Goal: Task Accomplishment & Management: Use online tool/utility

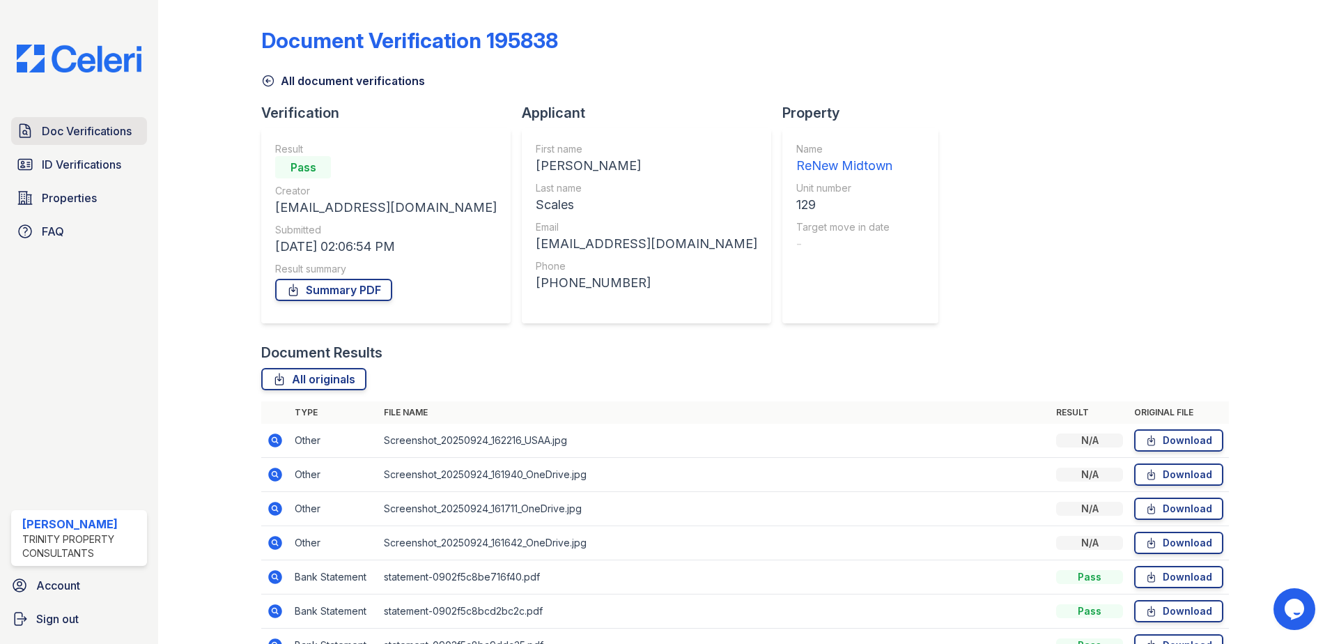
click at [94, 134] on span "Doc Verifications" at bounding box center [87, 131] width 90 height 17
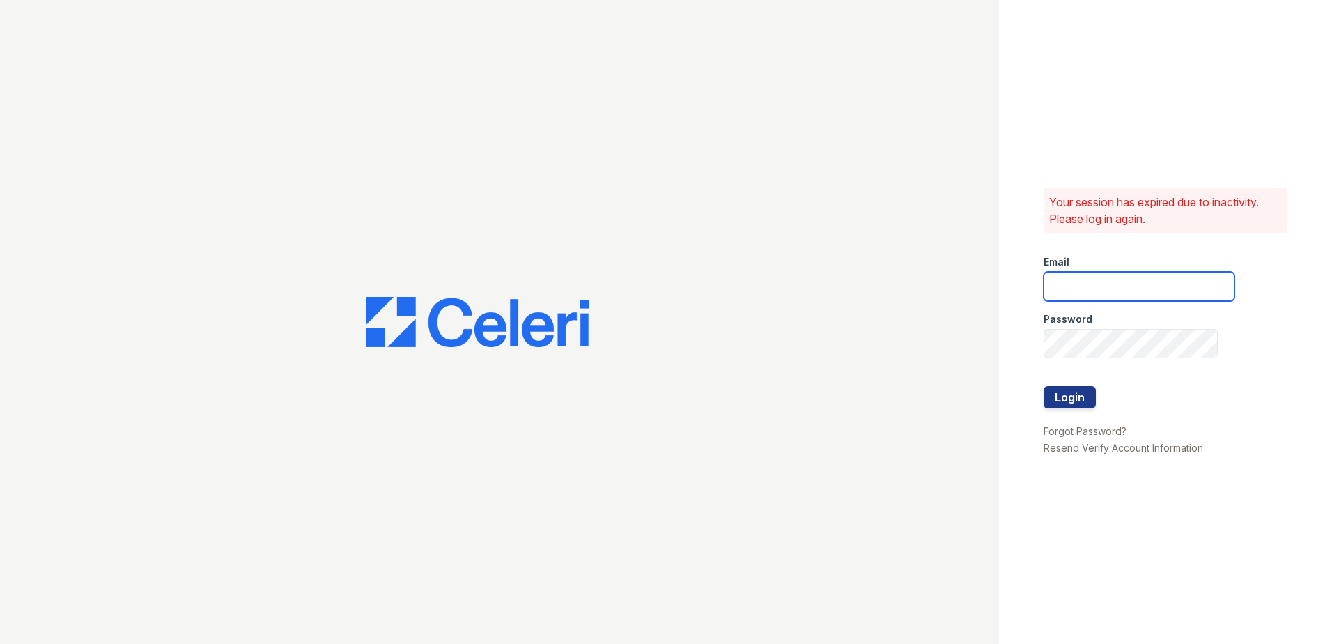
click at [1106, 275] on input "email" at bounding box center [1139, 286] width 191 height 29
type input "[EMAIL_ADDRESS][DOMAIN_NAME]"
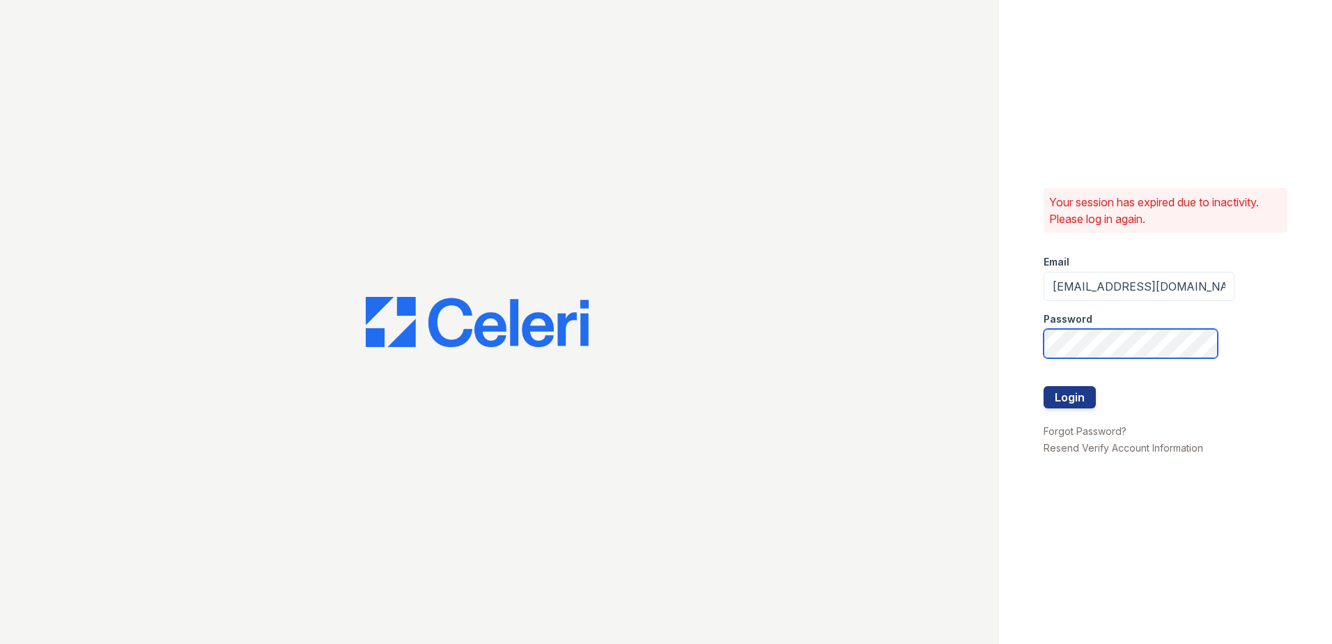
click at [1044, 386] on button "Login" at bounding box center [1070, 397] width 52 height 22
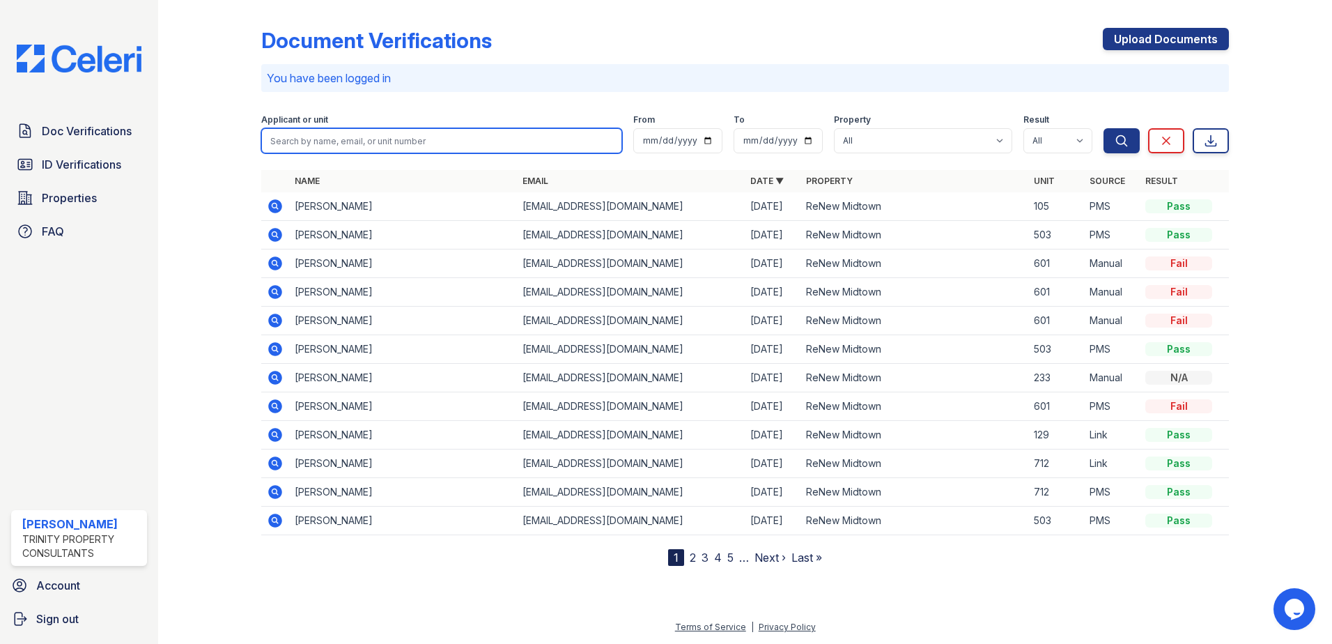
click at [351, 144] on input "search" at bounding box center [441, 140] width 361 height 25
type input "[PERSON_NAME]"
click at [1104, 128] on button "Search" at bounding box center [1122, 140] width 36 height 25
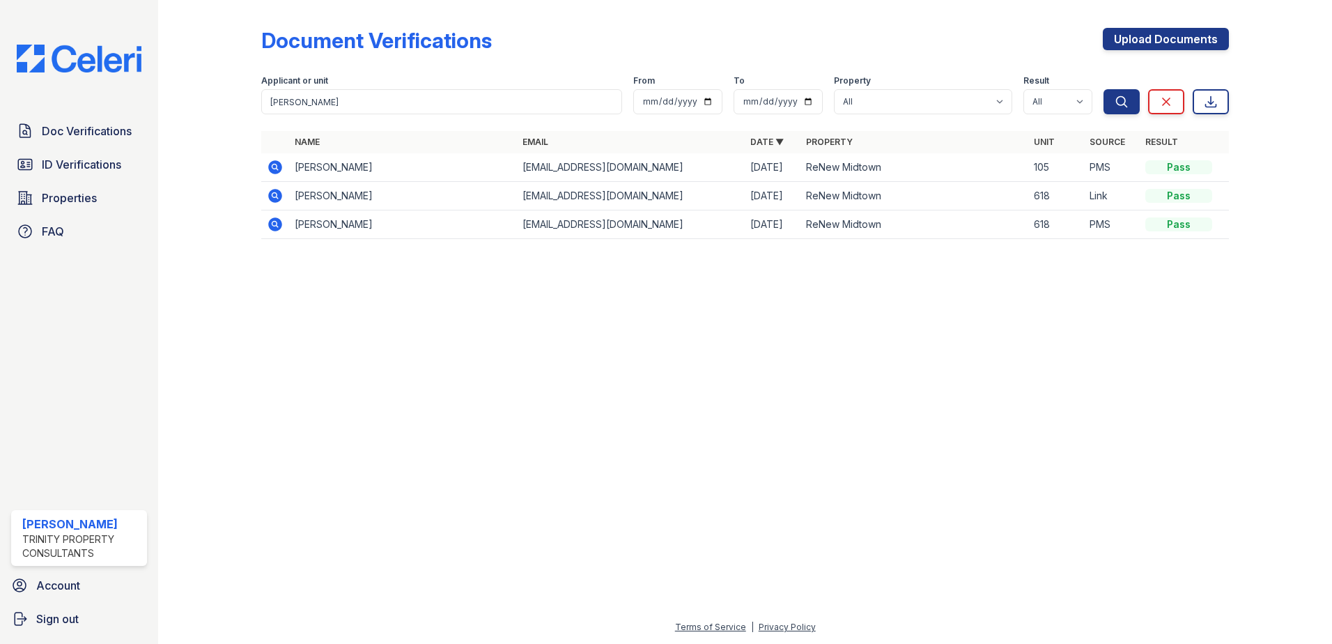
click at [1233, 265] on div "Document Verifications Upload Documents Filter Applicant or unit jada From To P…" at bounding box center [745, 137] width 1130 height 275
